Goal: Information Seeking & Learning: Learn about a topic

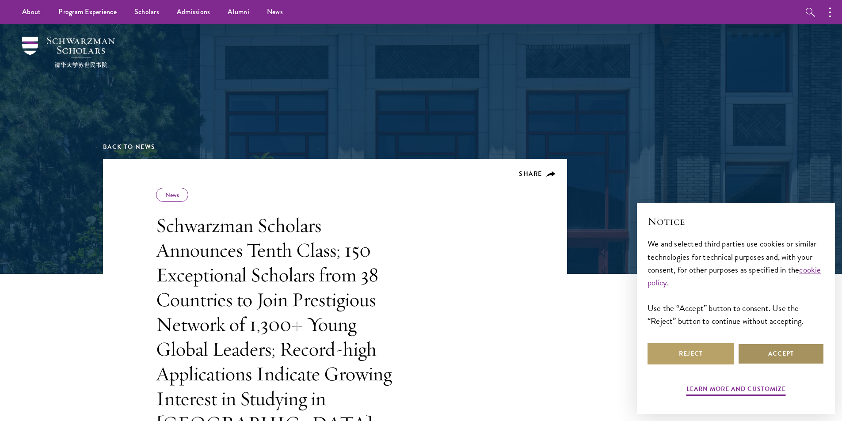
click at [788, 349] on button "Accept" at bounding box center [781, 354] width 87 height 21
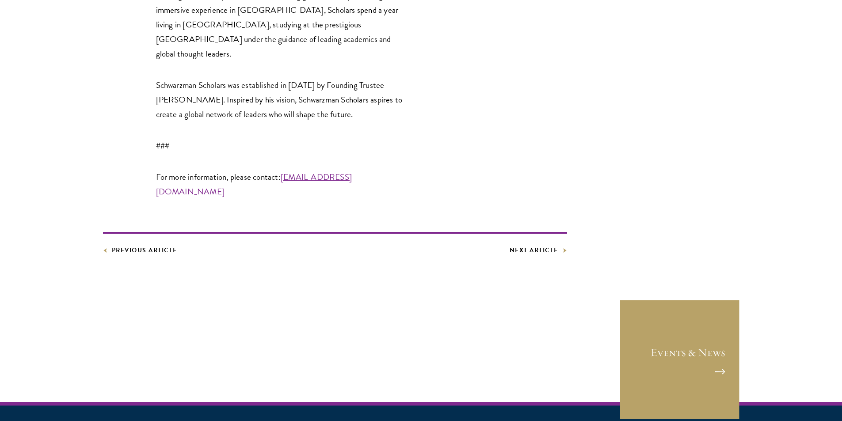
scroll to position [2438, 0]
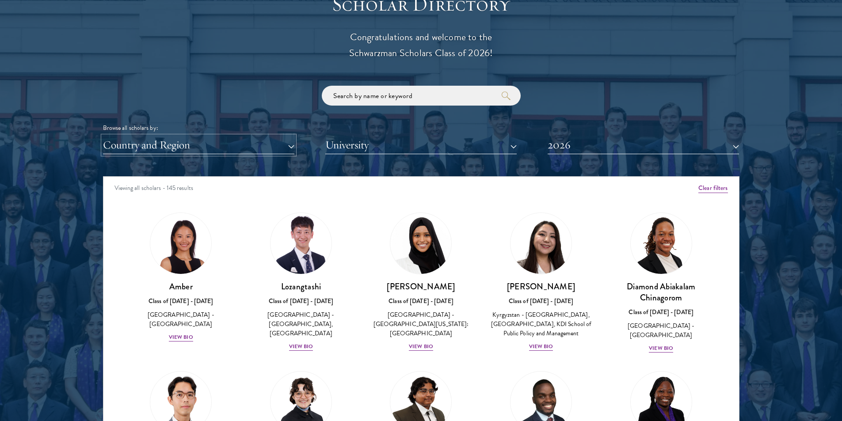
click at [242, 136] on button "Country and Region" at bounding box center [198, 145] width 191 height 18
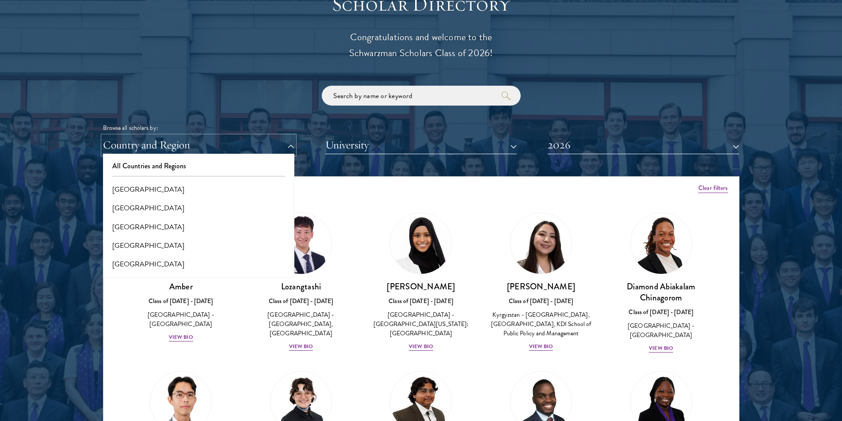
click at [245, 136] on button "Country and Region" at bounding box center [198, 145] width 191 height 18
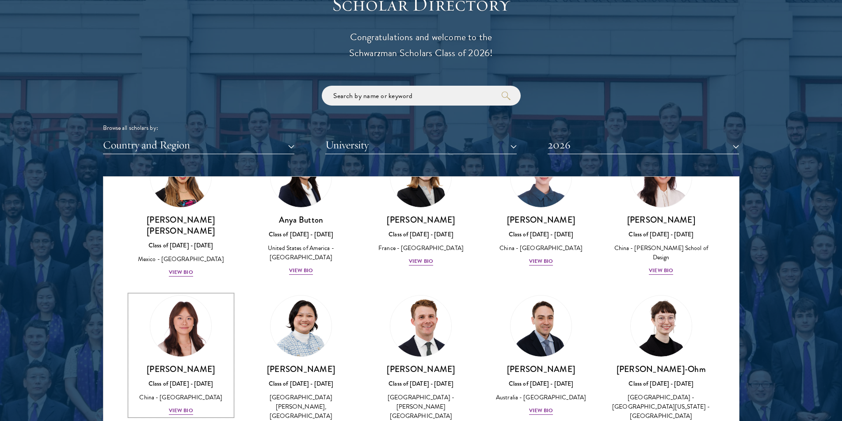
scroll to position [928, 0]
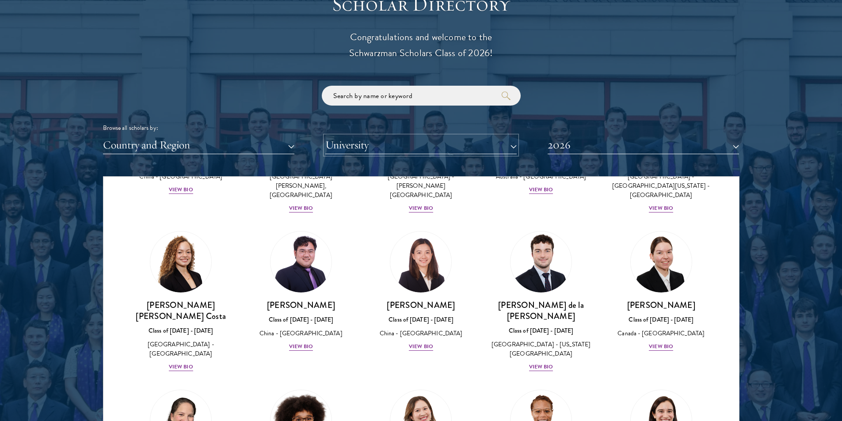
click at [368, 136] on button "University" at bounding box center [420, 145] width 191 height 18
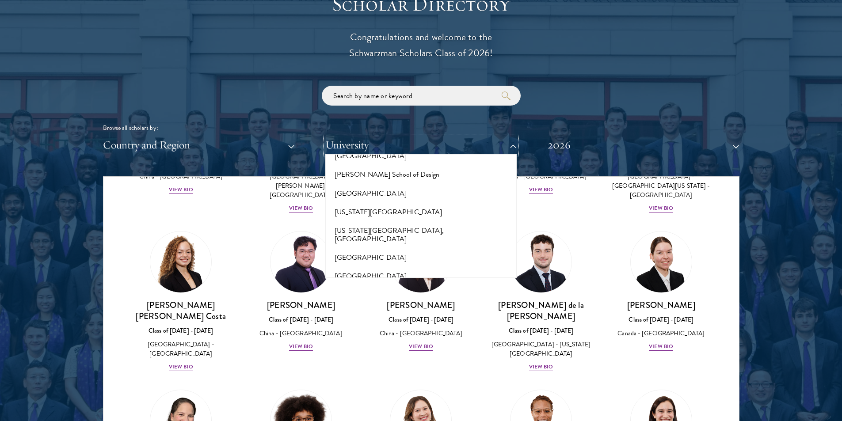
scroll to position [4323, 0]
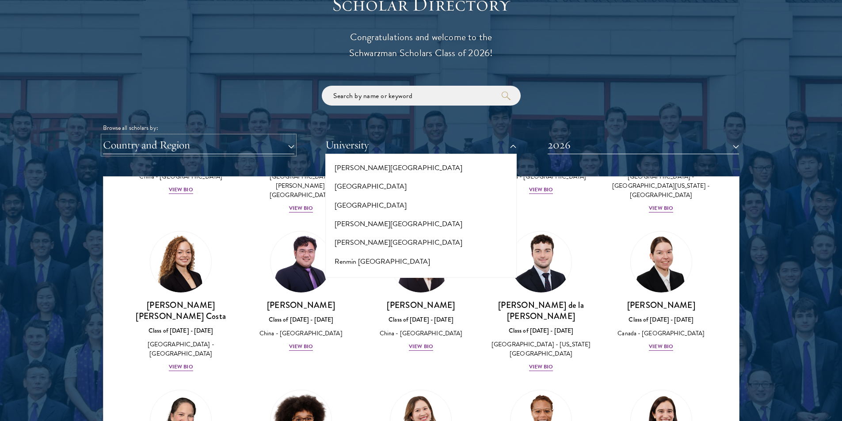
click at [182, 136] on button "Country and Region" at bounding box center [198, 145] width 191 height 18
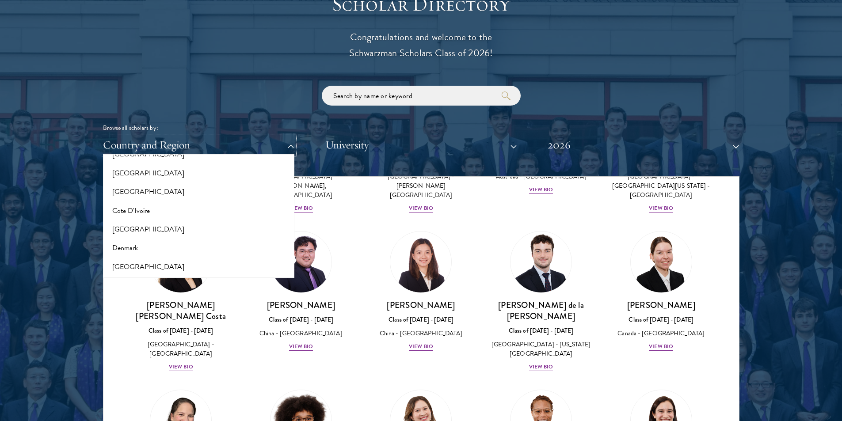
scroll to position [309, 0]
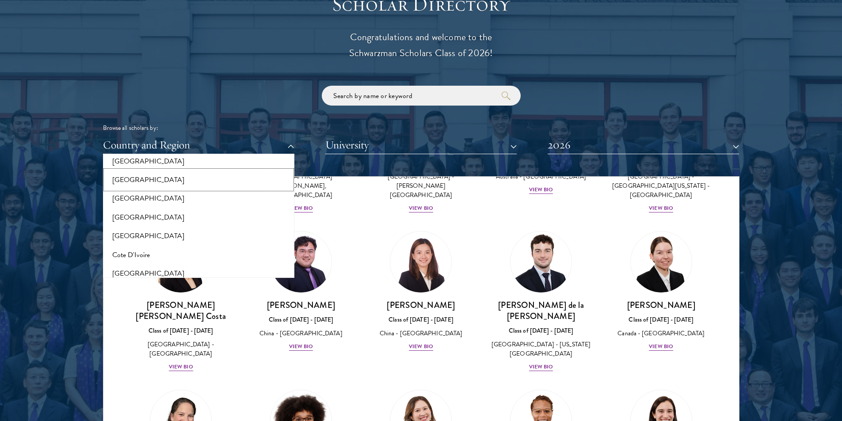
click at [144, 171] on button "[GEOGRAPHIC_DATA]" at bounding box center [199, 180] width 186 height 19
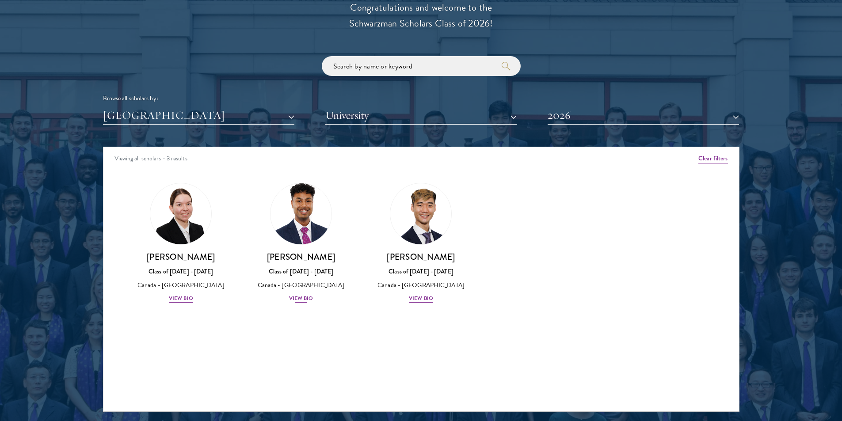
scroll to position [1061, 0]
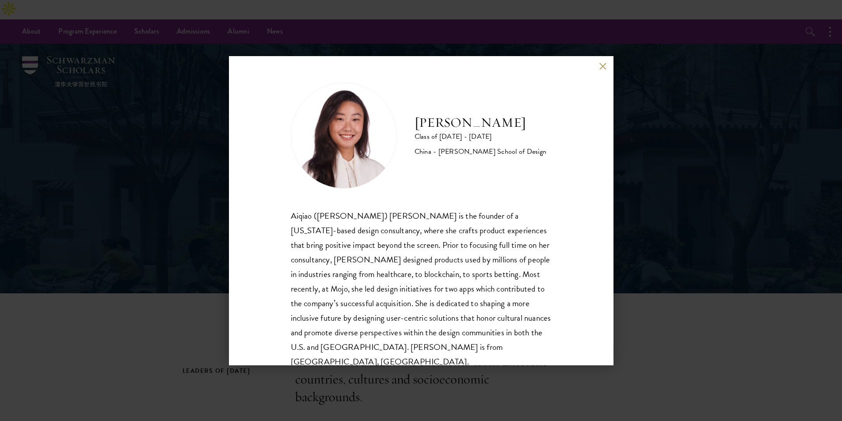
click at [435, 120] on h2 "[PERSON_NAME]" at bounding box center [481, 123] width 132 height 18
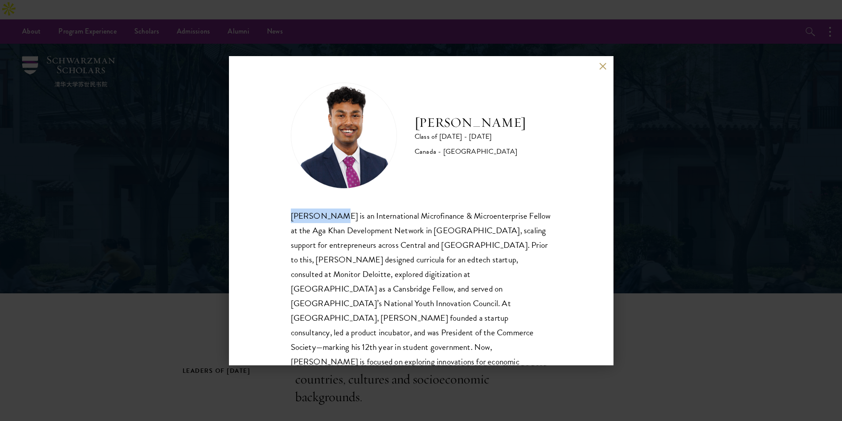
drag, startPoint x: 291, startPoint y: 214, endPoint x: 335, endPoint y: 214, distance: 43.8
click at [335, 214] on div "Mahir Hamid is an International Microfinance & Microenterprise Fellow at the Ag…" at bounding box center [421, 304] width 261 height 190
copy div "[PERSON_NAME]"
click at [601, 67] on button at bounding box center [604, 67] width 8 height 8
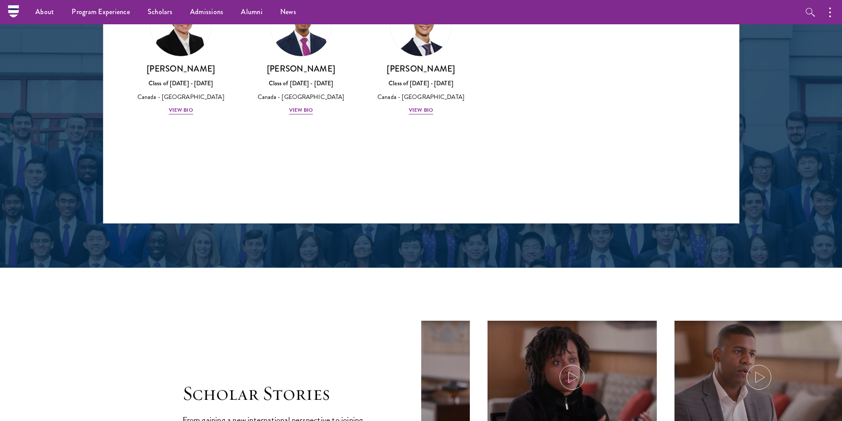
scroll to position [1097, 0]
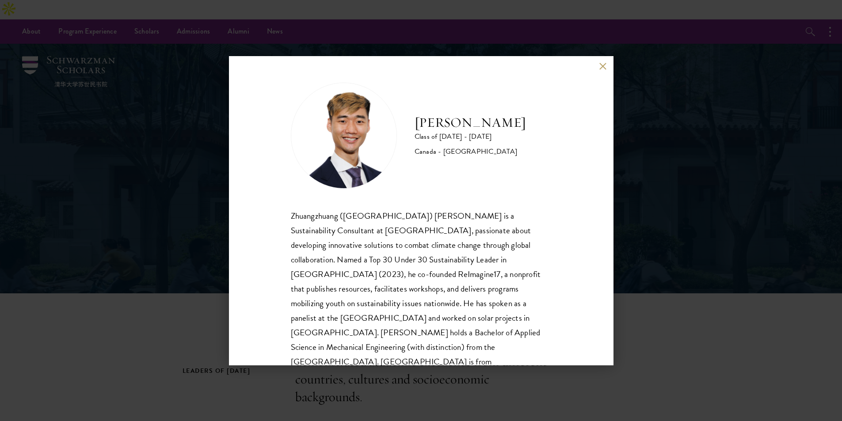
click at [450, 118] on h2 "[PERSON_NAME]" at bounding box center [470, 123] width 111 height 18
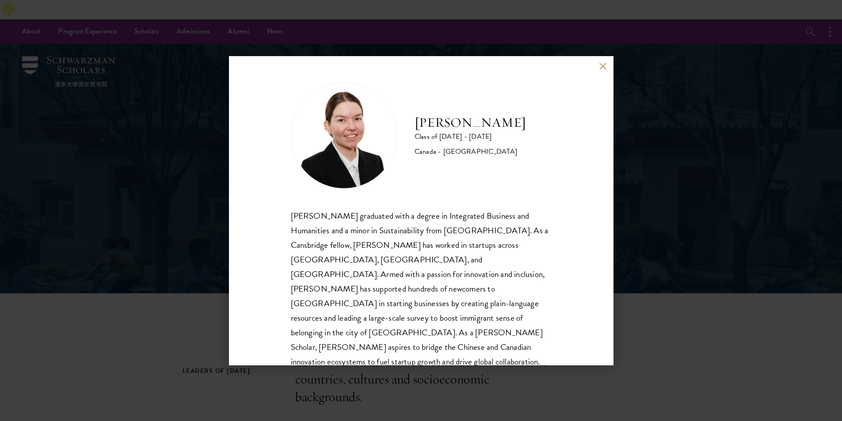
click at [440, 127] on h2 "[PERSON_NAME]" at bounding box center [470, 123] width 111 height 18
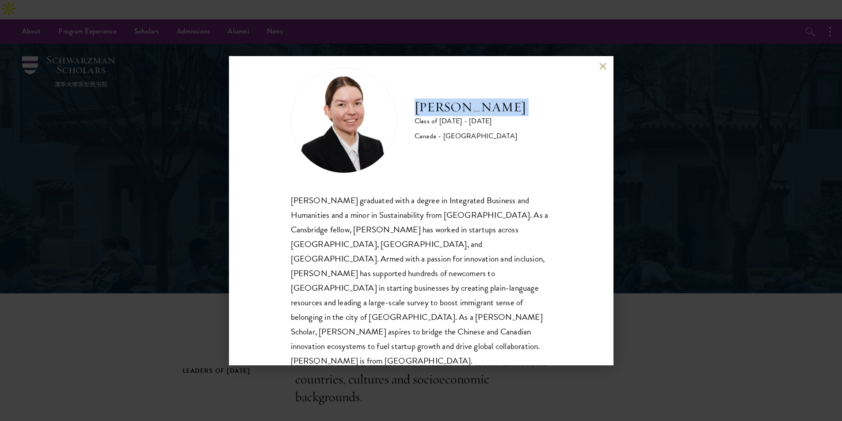
click at [597, 66] on div "[PERSON_NAME] Class of [DATE] - [DATE] [GEOGRAPHIC_DATA] - [GEOGRAPHIC_DATA] [P…" at bounding box center [421, 210] width 385 height 309
click at [602, 68] on button at bounding box center [604, 67] width 8 height 8
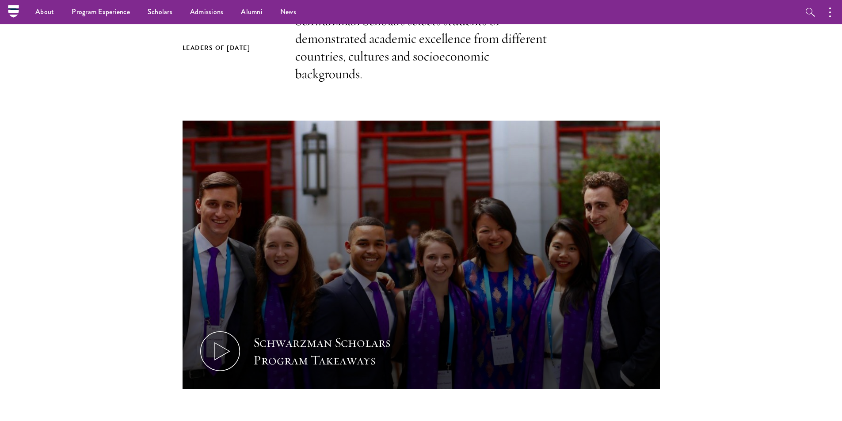
scroll to position [221, 0]
